Goal: Information Seeking & Learning: Learn about a topic

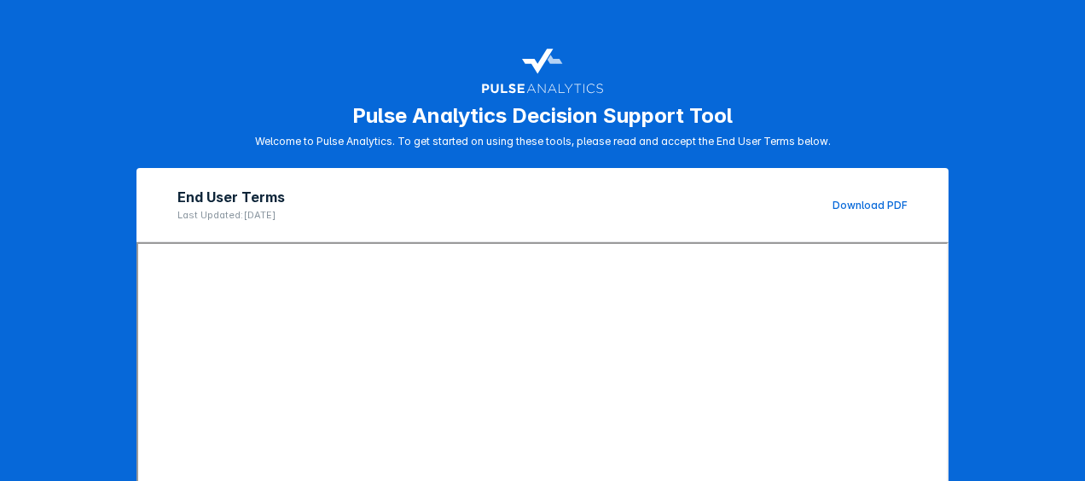
scroll to position [329, 0]
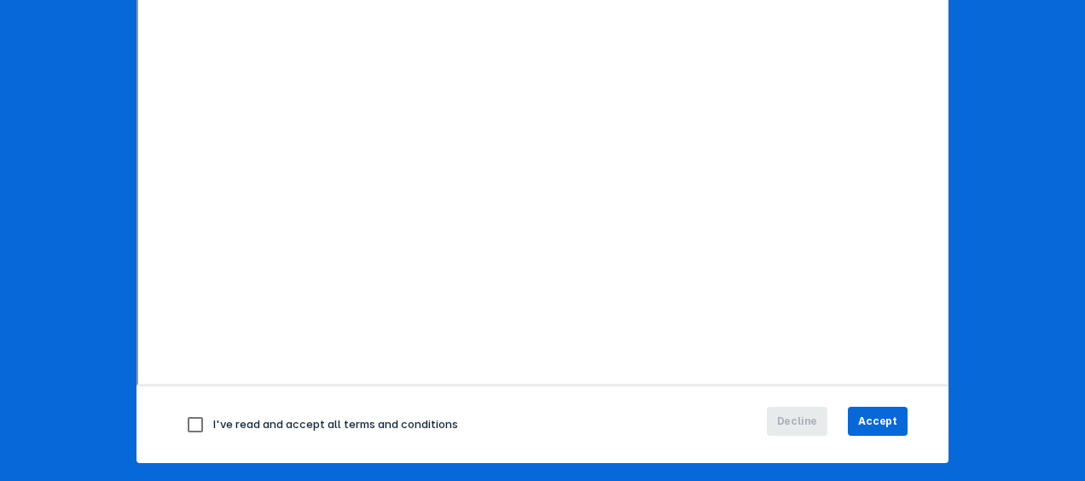
click at [191, 425] on input "checkbox" at bounding box center [195, 425] width 36 height 36
checkbox input "true"
click at [886, 417] on span "Accept" at bounding box center [877, 421] width 39 height 15
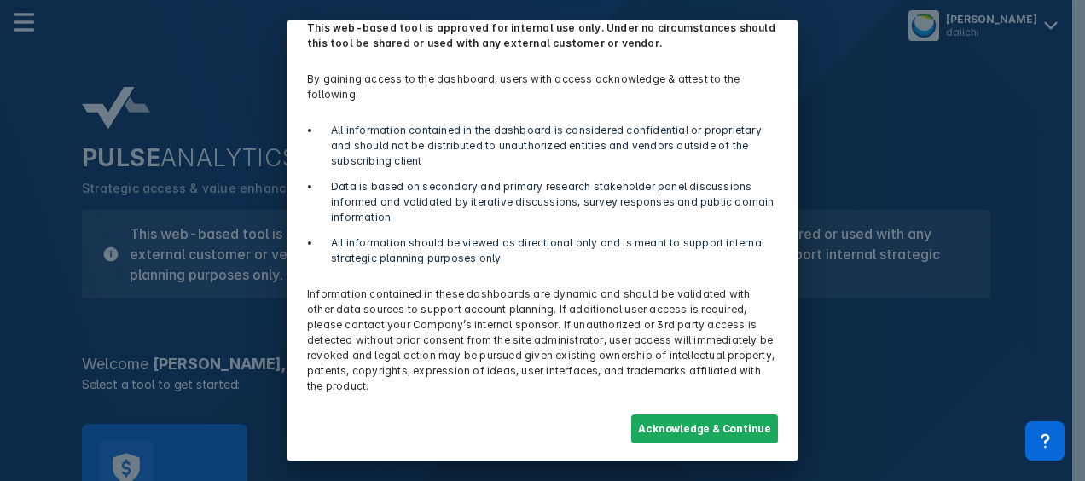
scroll to position [65, 0]
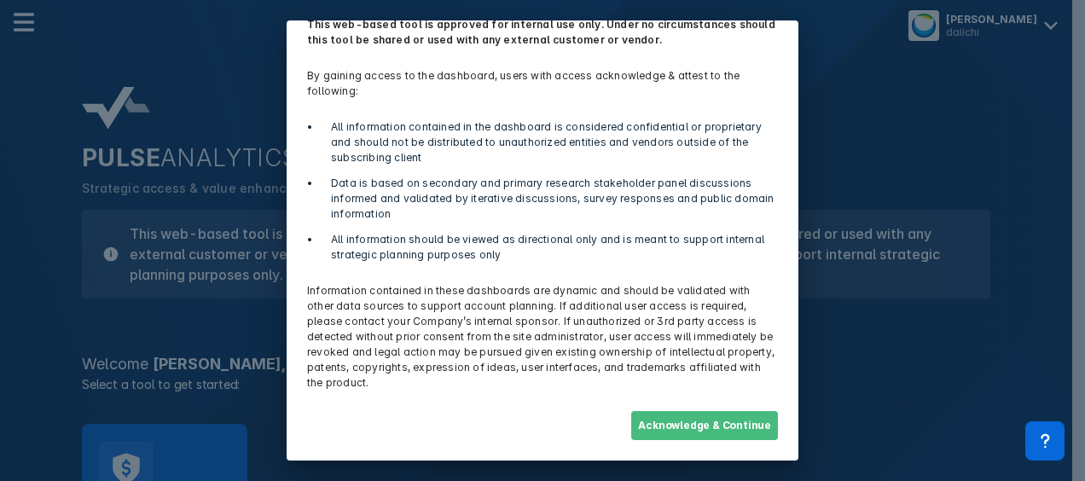
click at [681, 432] on button "Acknowledge & Continue" at bounding box center [704, 425] width 147 height 29
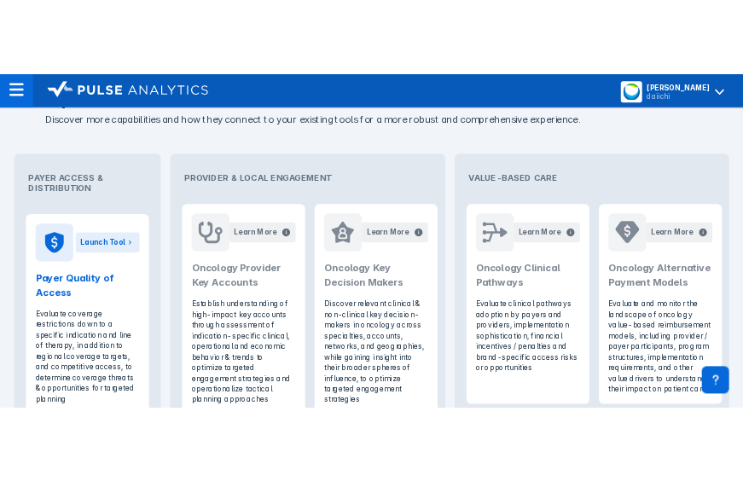
scroll to position [683, 0]
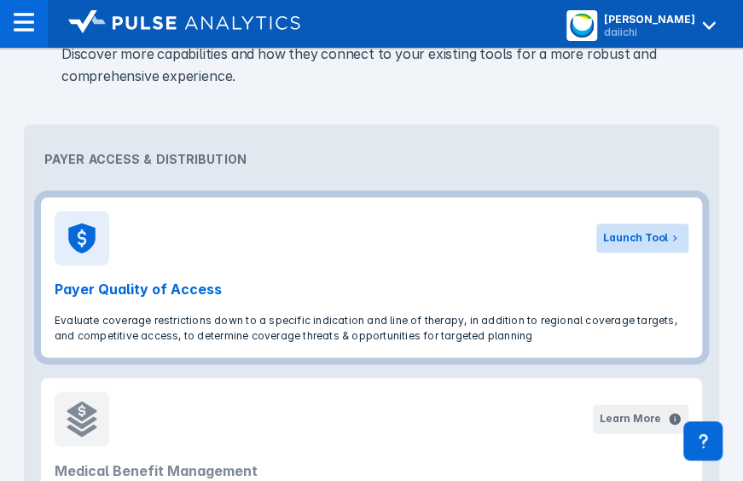
click at [638, 247] on button "Launch Tool" at bounding box center [642, 238] width 92 height 29
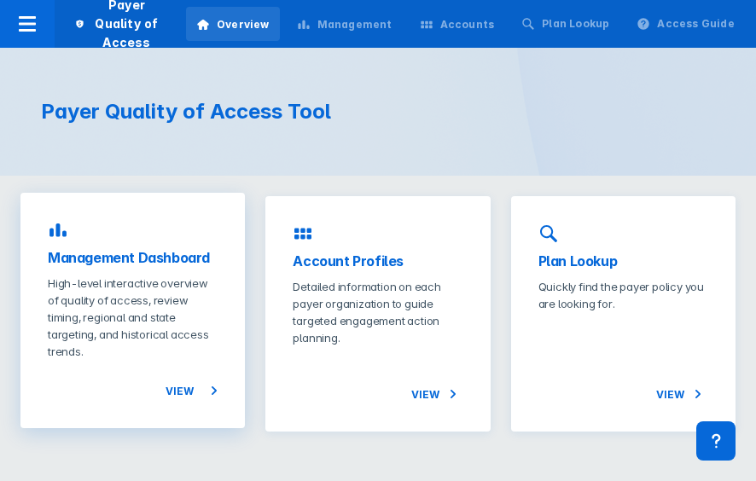
click at [194, 259] on h3 "Management Dashboard" at bounding box center [133, 257] width 170 height 20
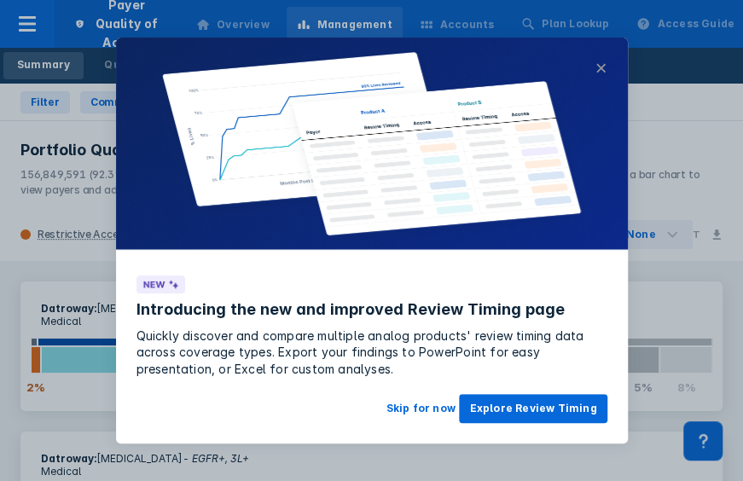
click at [604, 66] on button "×" at bounding box center [601, 68] width 12 height 20
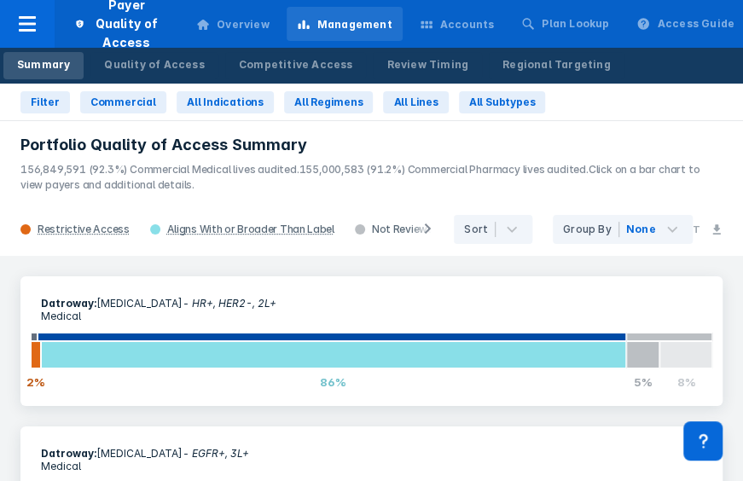
click at [454, 24] on div "Accounts" at bounding box center [467, 24] width 55 height 15
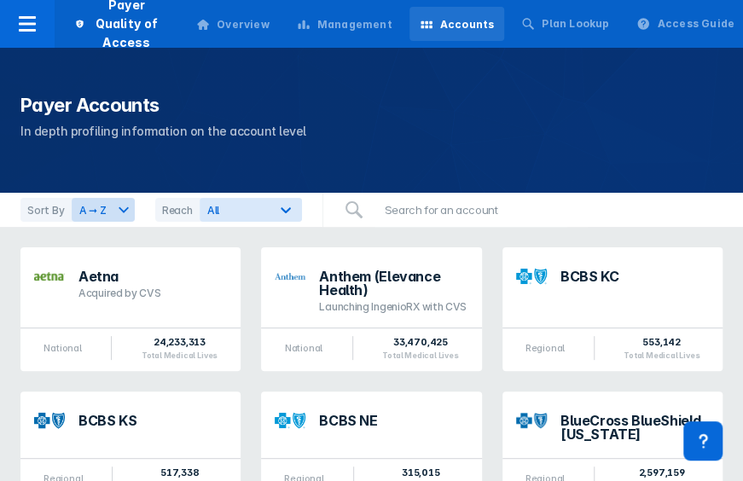
scroll to position [3, 0]
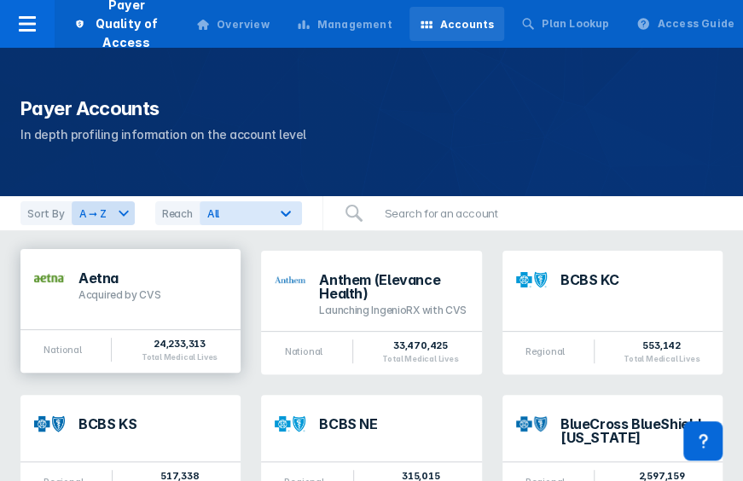
click at [113, 296] on div "Acquired by CVS" at bounding box center [153, 295] width 148 height 14
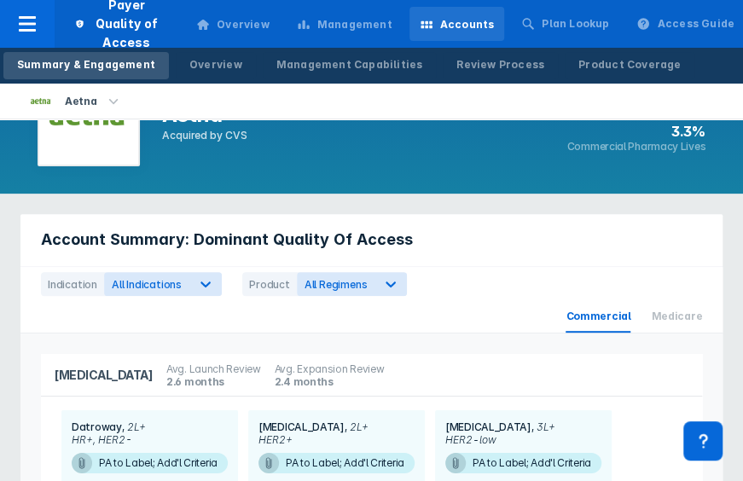
scroll to position [56, 0]
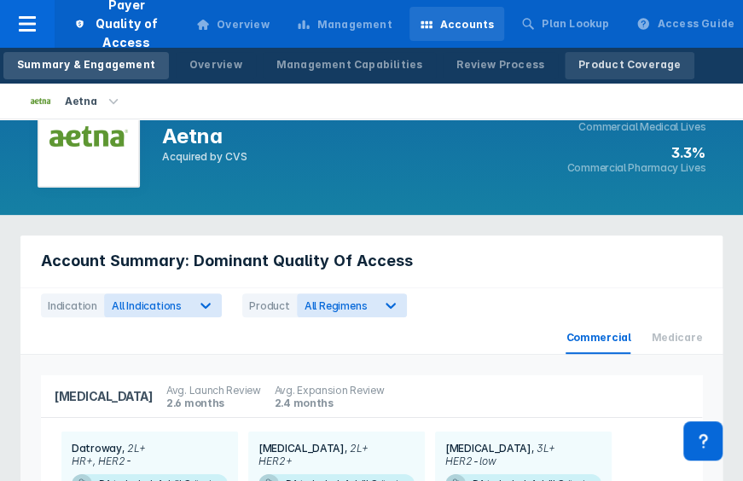
click at [579, 71] on div "Product Coverage" at bounding box center [630, 64] width 102 height 15
